Goal: Transaction & Acquisition: Obtain resource

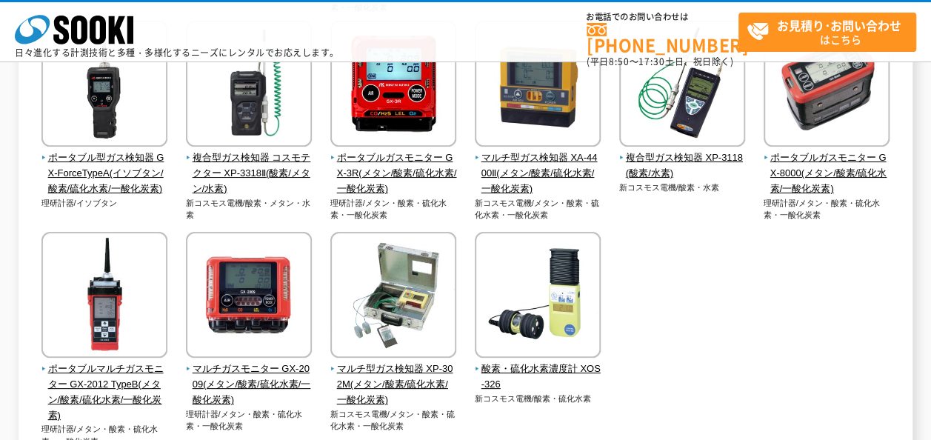
scroll to position [370, 0]
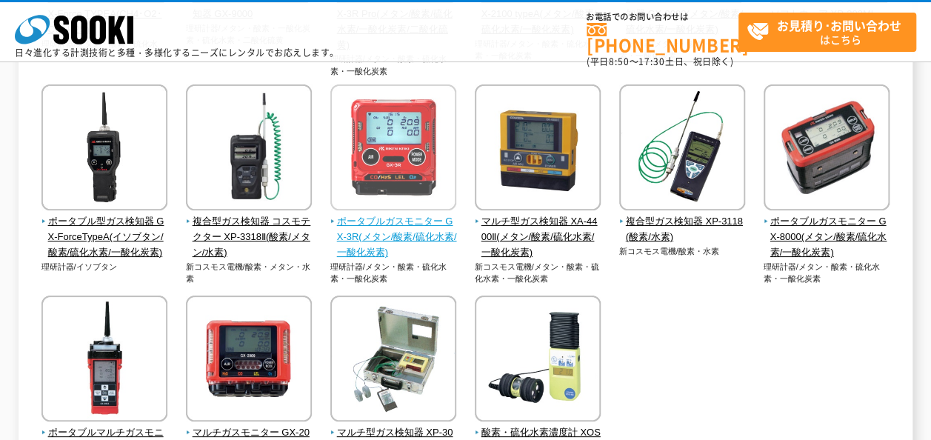
click at [397, 221] on span "ポータブルガスモニター GX-3R(メタン/酸素/硫化水素/一酸化炭素)" at bounding box center [393, 237] width 127 height 46
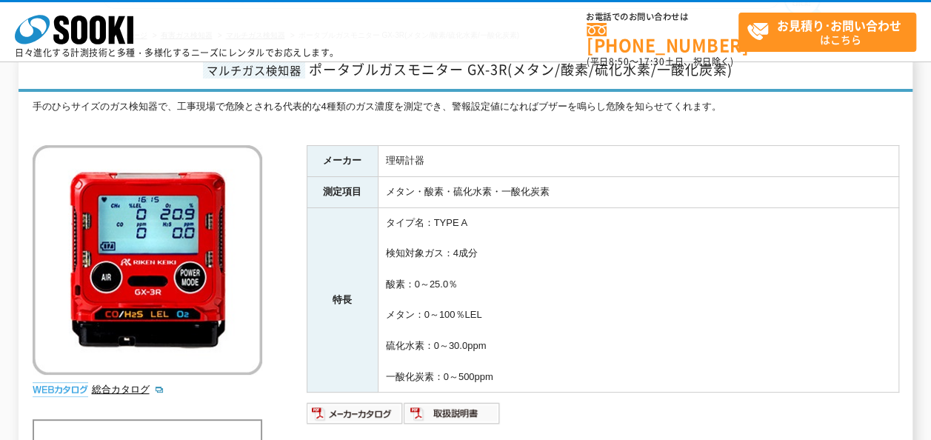
scroll to position [148, 0]
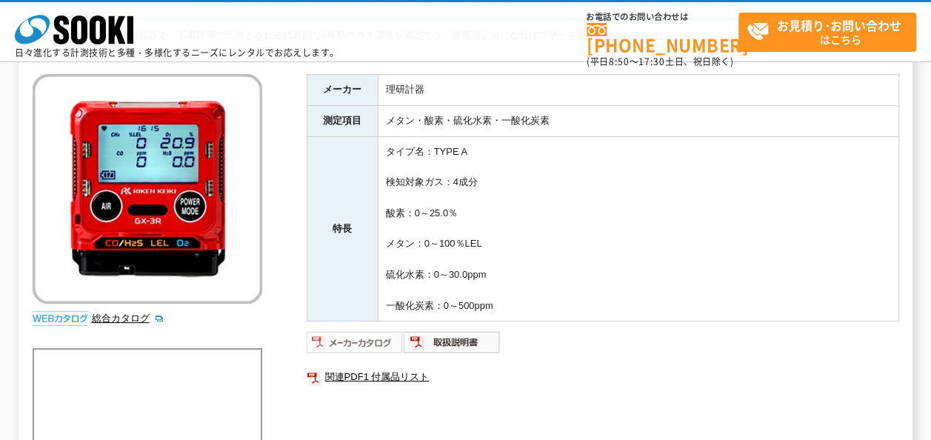
click at [367, 341] on img at bounding box center [355, 342] width 97 height 24
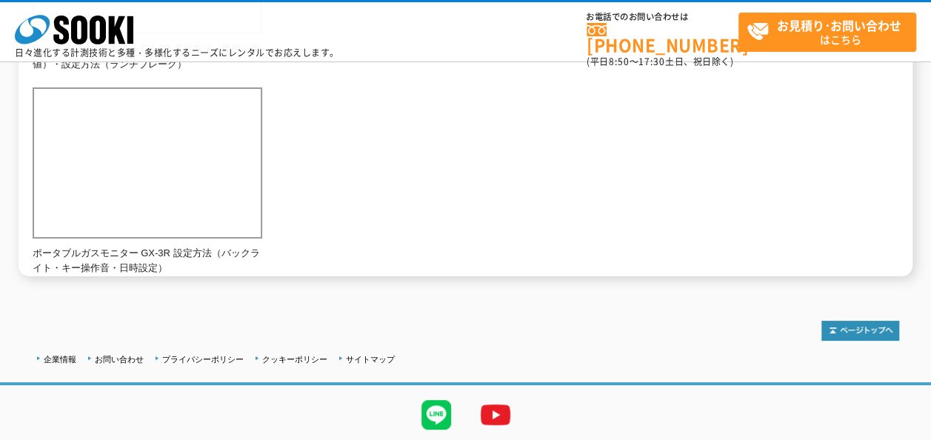
scroll to position [1255, 0]
